Goal: Task Accomplishment & Management: Manage account settings

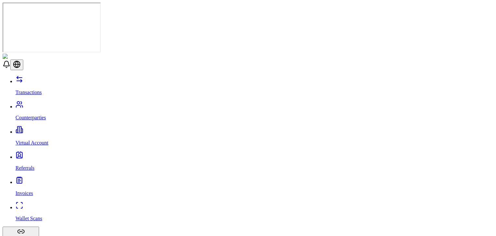
click at [30, 90] on p "Transactions" at bounding box center [255, 93] width 478 height 6
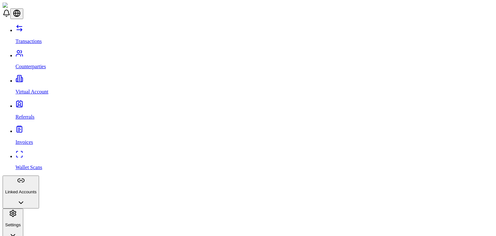
click at [20, 38] on p "Transactions" at bounding box center [255, 41] width 478 height 6
click at [25, 34] on link "Transactions" at bounding box center [255, 35] width 478 height 17
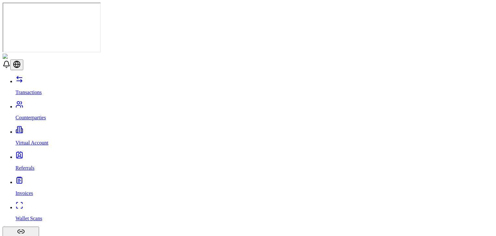
click at [35, 79] on link "Transactions" at bounding box center [255, 87] width 478 height 17
click at [37, 104] on link "Counterparties" at bounding box center [255, 112] width 478 height 17
click at [27, 79] on link "Transactions" at bounding box center [255, 87] width 478 height 17
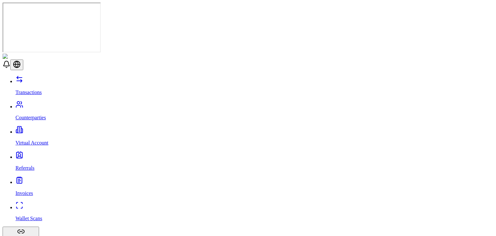
click at [33, 90] on p "Transactions" at bounding box center [255, 93] width 478 height 6
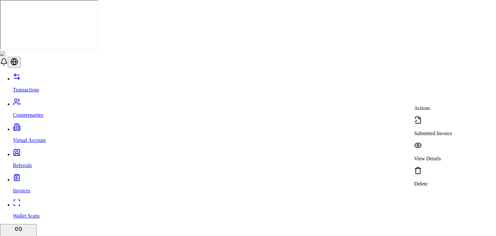
click at [434, 131] on p "Submitted Invoice" at bounding box center [433, 134] width 38 height 6
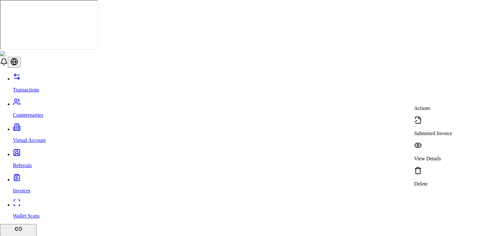
click at [430, 131] on p "Submitted Invoice" at bounding box center [433, 134] width 38 height 6
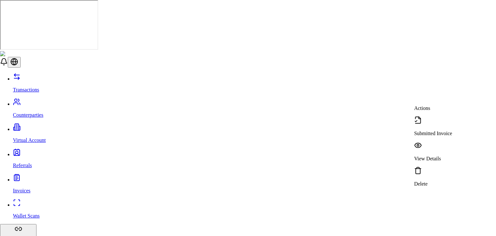
click at [445, 156] on p "View Details" at bounding box center [433, 159] width 38 height 6
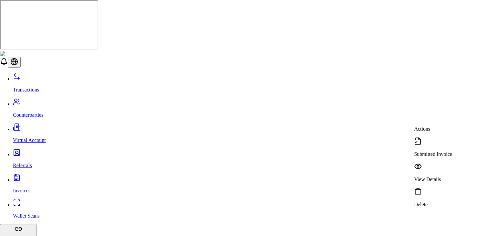
click at [425, 162] on div "View Details" at bounding box center [433, 172] width 38 height 20
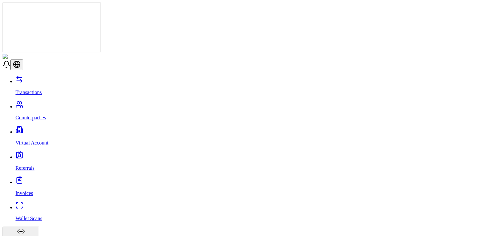
scroll to position [45, 0]
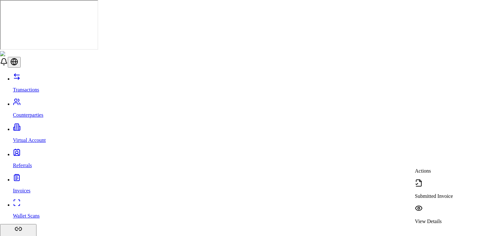
click at [427, 204] on div "View Details" at bounding box center [434, 214] width 38 height 20
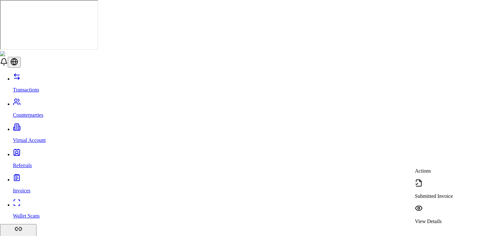
click at [438, 219] on p "View Details" at bounding box center [434, 222] width 38 height 6
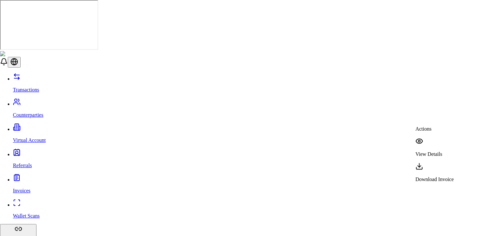
click at [441, 123] on div "View Details" at bounding box center [435, 126] width 38 height 20
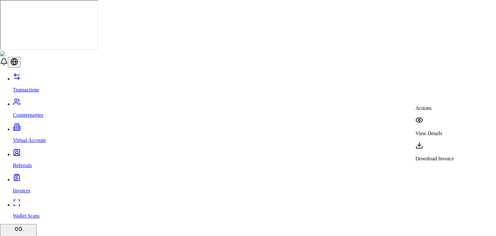
click at [434, 131] on p "View Details" at bounding box center [435, 134] width 38 height 6
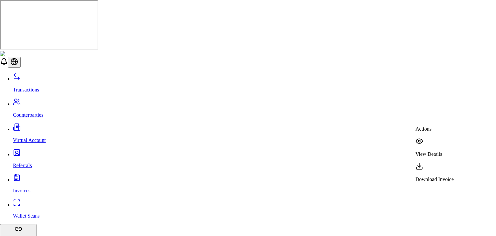
click at [432, 137] on div "View Details" at bounding box center [435, 147] width 38 height 20
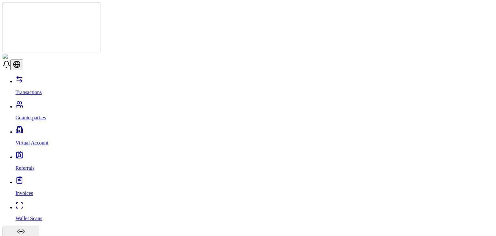
click at [49, 79] on link "Transactions" at bounding box center [255, 87] width 478 height 17
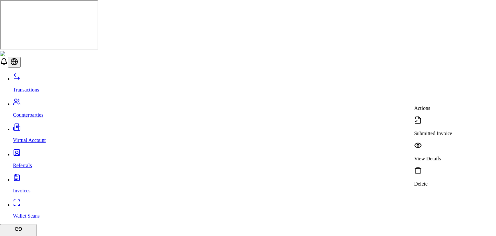
click at [440, 181] on p "Delete" at bounding box center [433, 184] width 38 height 6
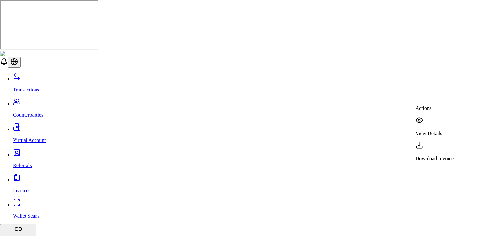
click at [431, 105] on div "Actions View Details Download Invoice" at bounding box center [435, 133] width 38 height 56
click at [443, 156] on p "Download Invoice" at bounding box center [435, 159] width 38 height 6
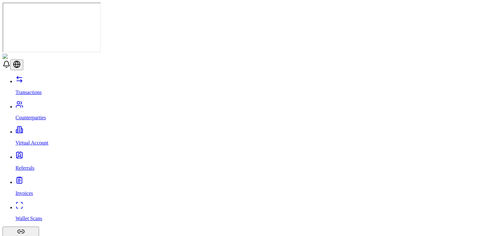
click at [45, 129] on link "Virtual Account" at bounding box center [255, 137] width 478 height 17
click at [49, 104] on link "Counterparties" at bounding box center [255, 112] width 478 height 17
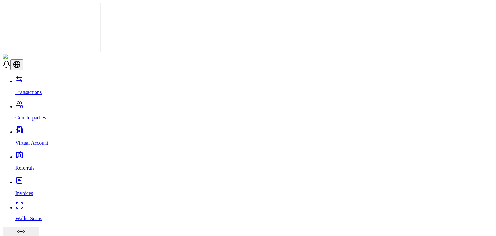
click at [45, 75] on div "Transactions Counterparties Virtual Account Referrals Invoices Wallet Scans Lin…" at bounding box center [248, 183] width 491 height 217
click at [42, 79] on link "Transactions" at bounding box center [255, 87] width 478 height 17
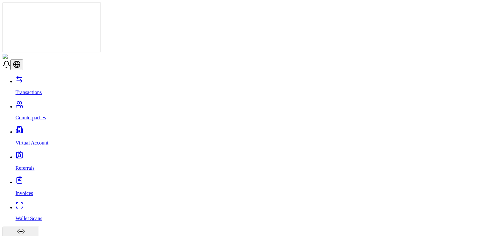
click at [46, 104] on link "Counterparties" at bounding box center [255, 112] width 478 height 17
click at [42, 140] on p "Virtual Account" at bounding box center [255, 143] width 478 height 6
click at [45, 79] on link "Transactions" at bounding box center [255, 87] width 478 height 17
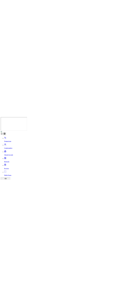
scroll to position [45, 0]
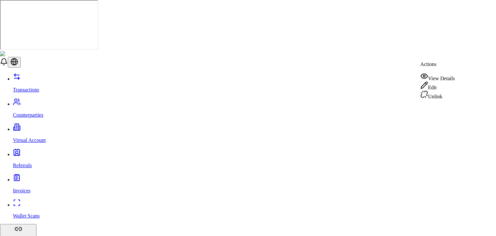
click at [442, 79] on div "View Details" at bounding box center [438, 76] width 35 height 9
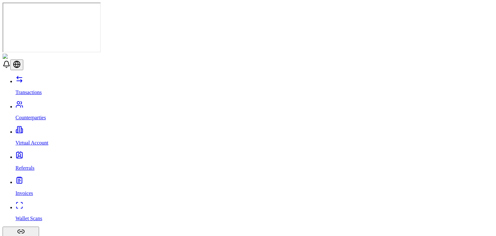
click at [43, 216] on p "Wallet Scans" at bounding box center [255, 219] width 478 height 6
click at [30, 90] on p "Transactions" at bounding box center [255, 93] width 478 height 6
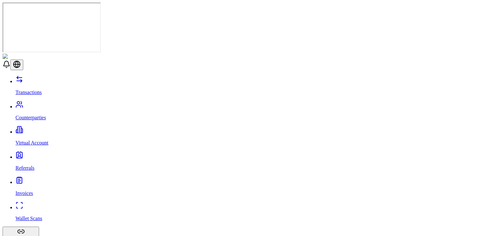
click at [59, 75] on div "Transactions Counterparties Virtual Account Referrals Invoices Wallet Scans Lin…" at bounding box center [248, 220] width 491 height 291
click at [59, 104] on link "Counterparties" at bounding box center [255, 112] width 478 height 17
click at [69, 75] on div "Transactions Counterparties Virtual Account Referrals Invoices Wallet Scans Lin…" at bounding box center [248, 220] width 491 height 291
click at [64, 79] on link "Transactions" at bounding box center [255, 87] width 478 height 17
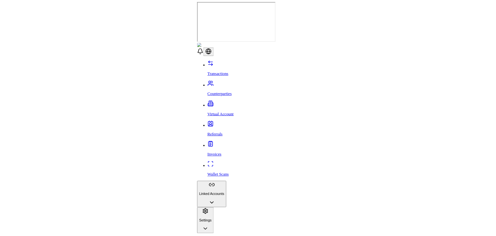
scroll to position [73, 0]
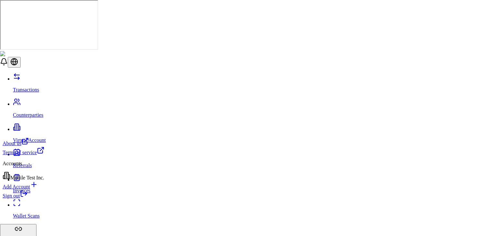
click at [28, 198] on link "Sign out" at bounding box center [15, 195] width 25 height 5
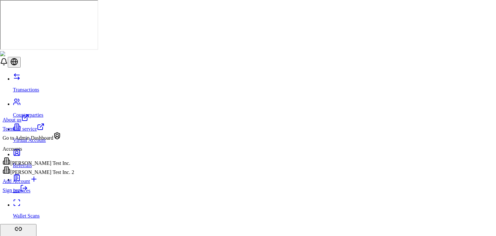
click at [68, 175] on div "[PERSON_NAME] Test Inc. 2" at bounding box center [39, 170] width 72 height 9
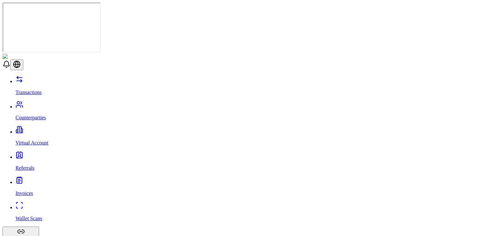
click at [31, 129] on link "Virtual Account" at bounding box center [255, 137] width 478 height 17
click at [37, 140] on p "Virtual Account" at bounding box center [255, 143] width 478 height 6
click at [56, 104] on link "Counterparties" at bounding box center [255, 112] width 478 height 17
click at [52, 79] on link "Transactions" at bounding box center [255, 87] width 478 height 17
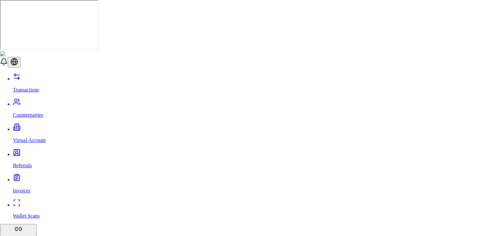
scroll to position [14, 0]
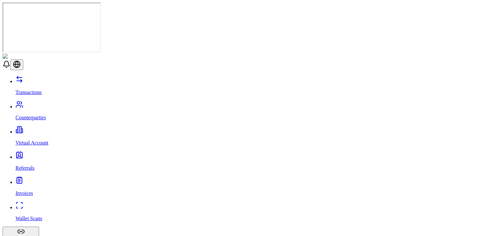
drag, startPoint x: 458, startPoint y: 46, endPoint x: 449, endPoint y: 32, distance: 16.6
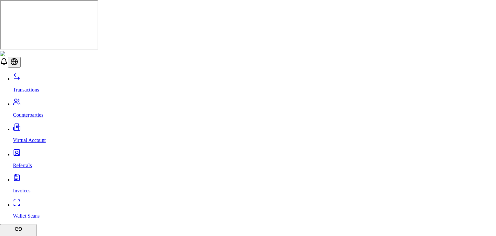
type input "***"
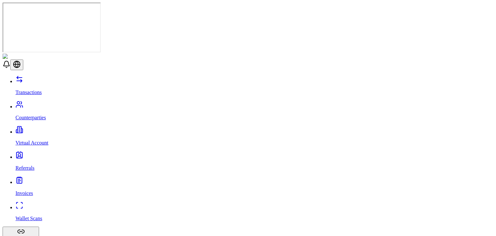
click at [47, 140] on p "Virtual Account" at bounding box center [255, 143] width 478 height 6
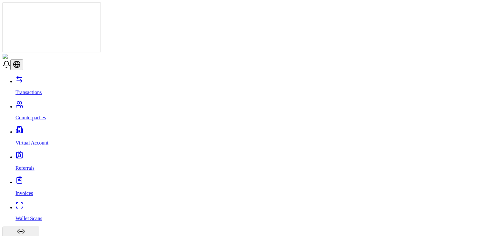
click at [16, 104] on link "Counterparties" at bounding box center [255, 112] width 478 height 17
click at [28, 79] on link "Transactions" at bounding box center [255, 87] width 478 height 17
click at [33, 75] on div "Transactions Counterparties Virtual Account Referrals Invoices Wallet Scans Lin…" at bounding box center [248, 183] width 491 height 217
click at [32, 115] on p "Counterparties" at bounding box center [255, 118] width 478 height 6
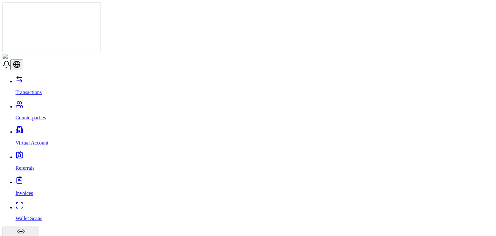
click at [18, 90] on p "Transactions" at bounding box center [255, 93] width 478 height 6
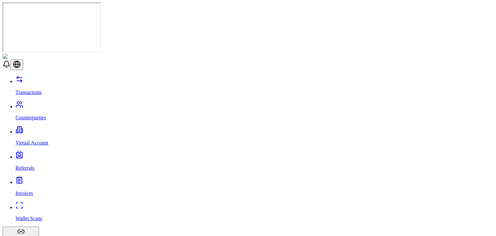
click at [41, 115] on p "Counterparties" at bounding box center [255, 118] width 478 height 6
click at [45, 140] on p "Virtual Account" at bounding box center [255, 143] width 478 height 6
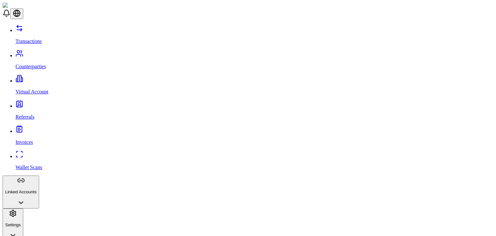
click at [44, 53] on link "Counterparties" at bounding box center [255, 61] width 478 height 17
click at [37, 189] on p "Linked Accounts" at bounding box center [20, 191] width 31 height 5
click at [46, 214] on link "Wallets" at bounding box center [255, 217] width 478 height 6
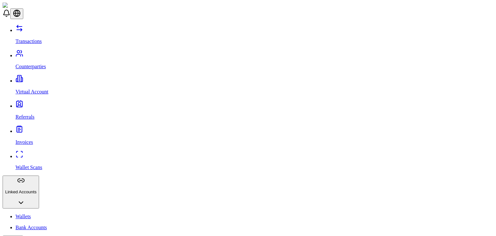
drag, startPoint x: 44, startPoint y: 211, endPoint x: 44, endPoint y: 221, distance: 10.3
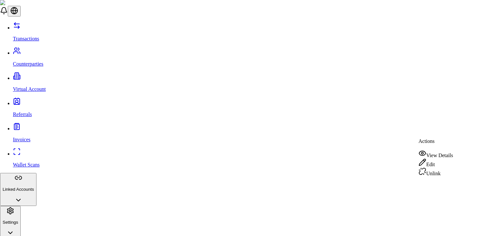
click at [442, 155] on div "View Details" at bounding box center [436, 153] width 35 height 9
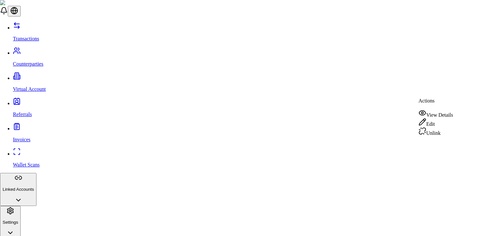
click at [432, 113] on div "View Details" at bounding box center [436, 113] width 35 height 9
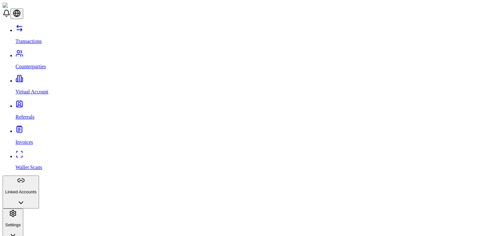
scroll to position [15, 0]
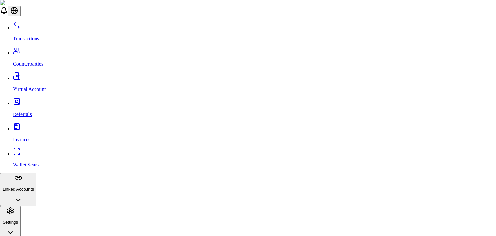
click at [439, 101] on div "View Details" at bounding box center [436, 98] width 35 height 9
drag, startPoint x: 331, startPoint y: 21, endPoint x: 338, endPoint y: 20, distance: 7.1
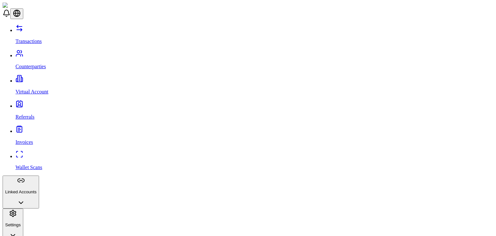
click at [27, 35] on link "Transactions" at bounding box center [255, 35] width 478 height 17
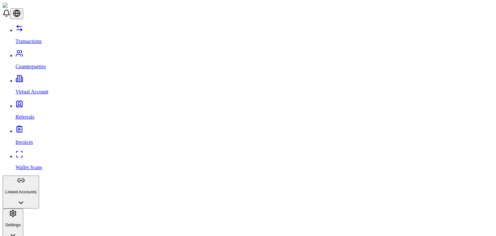
click at [59, 53] on link "Counterparties" at bounding box center [255, 61] width 478 height 17
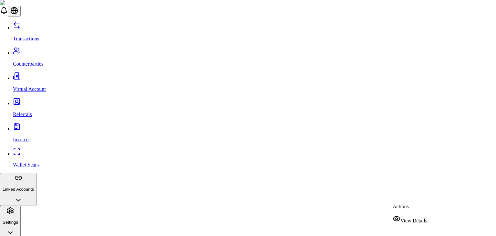
click at [401, 218] on icon at bounding box center [397, 219] width 8 height 8
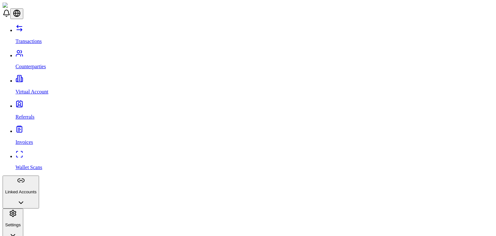
scroll to position [98, 0]
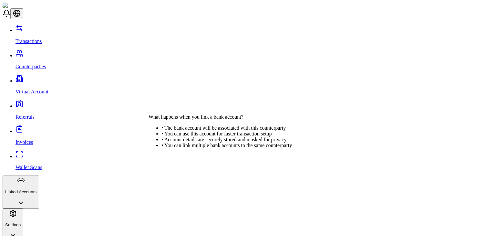
click at [171, 137] on li "• You can use this account for faster transaction setup" at bounding box center [227, 134] width 131 height 6
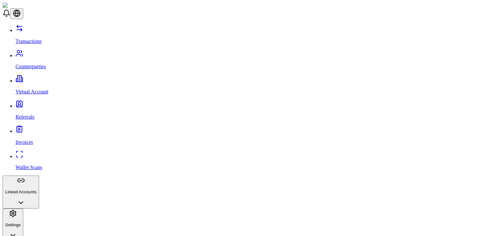
scroll to position [114, 0]
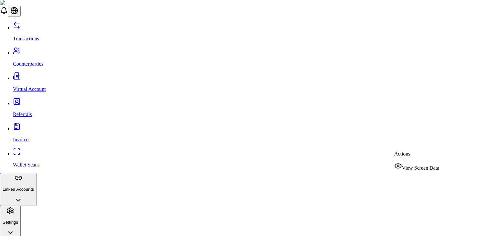
click at [420, 165] on span "View Screen Data" at bounding box center [420, 167] width 37 height 5
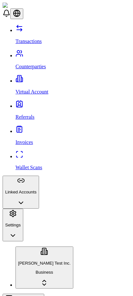
scroll to position [308, 0]
click at [9, 236] on button "Toggle Sidebar" at bounding box center [24, 298] width 42 height 11
click at [37, 189] on p "Linked Accounts" at bounding box center [20, 191] width 31 height 5
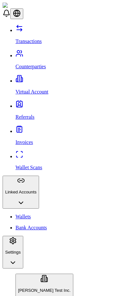
click at [40, 225] on p "Bank Accounts" at bounding box center [73, 228] width 115 height 6
click at [31, 64] on p "Counterparties" at bounding box center [73, 67] width 115 height 6
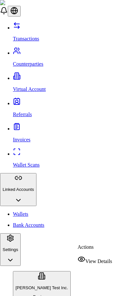
click at [99, 236] on span "View Details" at bounding box center [98, 260] width 27 height 5
